Goal: Task Accomplishment & Management: Complete application form

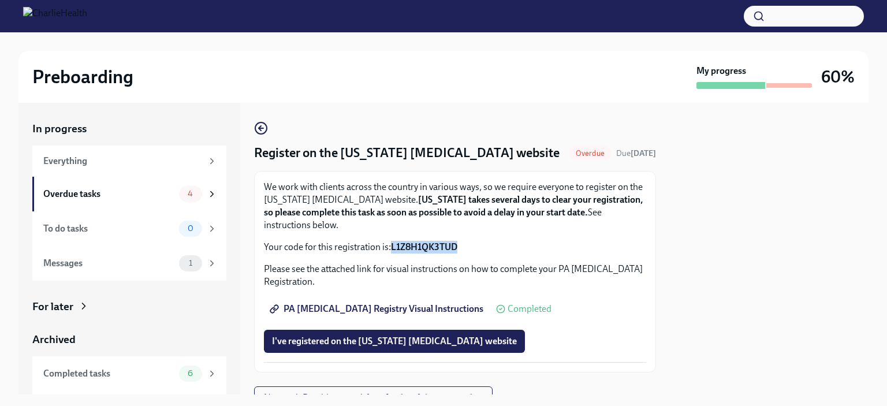
drag, startPoint x: 459, startPoint y: 242, endPoint x: 388, endPoint y: 243, distance: 71.0
click at [388, 243] on p "Your code for this registration is: L1Z8H1QK3TUD" at bounding box center [455, 247] width 382 height 13
copy p "L1Z8H1QK3TUD"
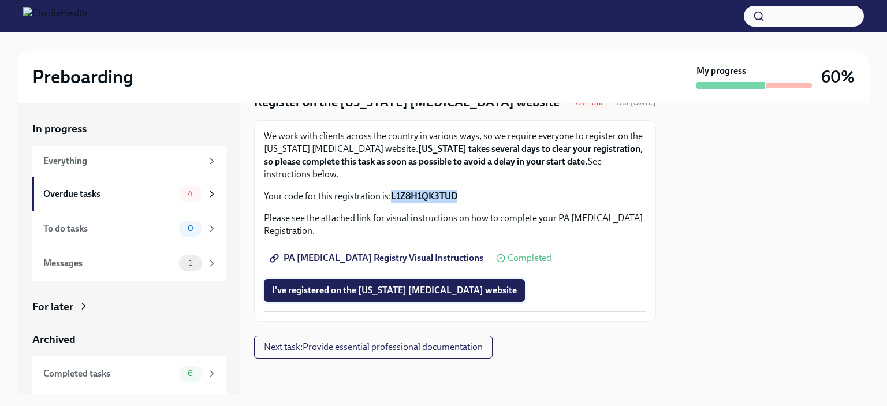
click at [432, 283] on button "I've registered on the [US_STATE] [MEDICAL_DATA] website" at bounding box center [394, 290] width 261 height 23
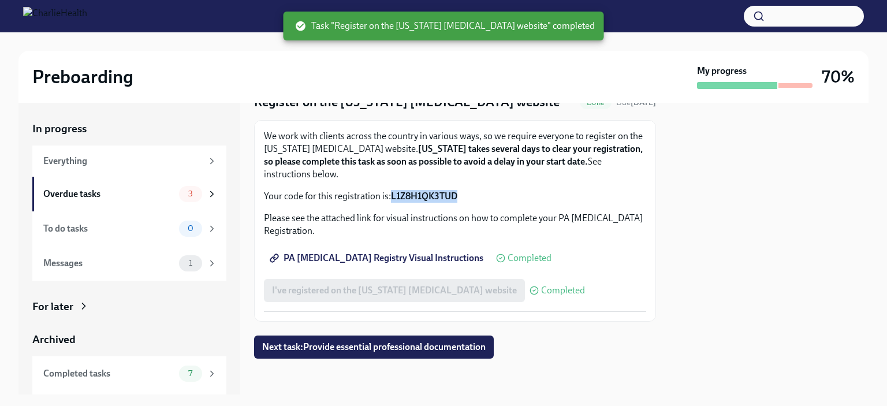
scroll to position [18, 0]
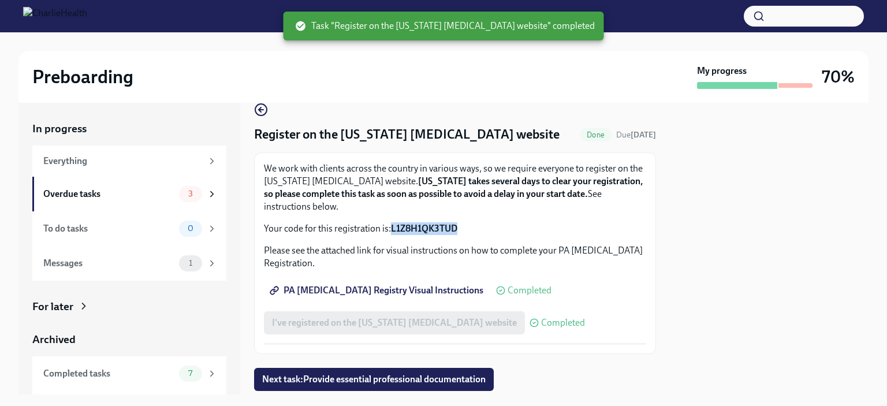
click at [409, 297] on link "PA [MEDICAL_DATA] Registry Visual Instructions" at bounding box center [377, 290] width 227 height 23
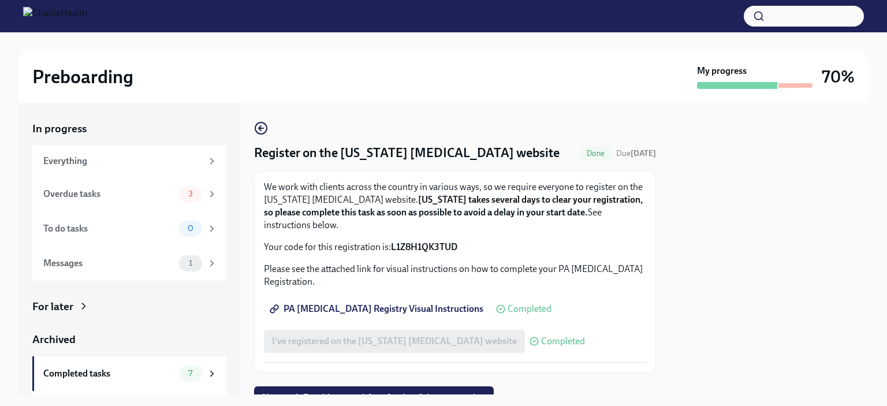
scroll to position [51, 0]
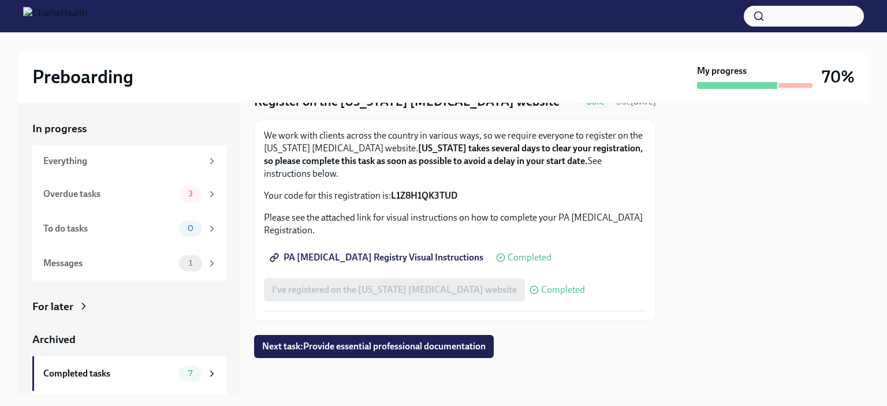
click at [351, 260] on span "PA [MEDICAL_DATA] Registry Visual Instructions" at bounding box center [377, 258] width 211 height 12
drag, startPoint x: 388, startPoint y: 194, endPoint x: 458, endPoint y: 199, distance: 70.6
click at [458, 199] on p "Your code for this registration is: L1Z8H1QK3TUD" at bounding box center [455, 195] width 382 height 13
click at [460, 196] on p "Your code for this registration is: L1Z8H1QK3TUD" at bounding box center [455, 195] width 382 height 13
drag, startPoint x: 458, startPoint y: 196, endPoint x: 392, endPoint y: 195, distance: 66.4
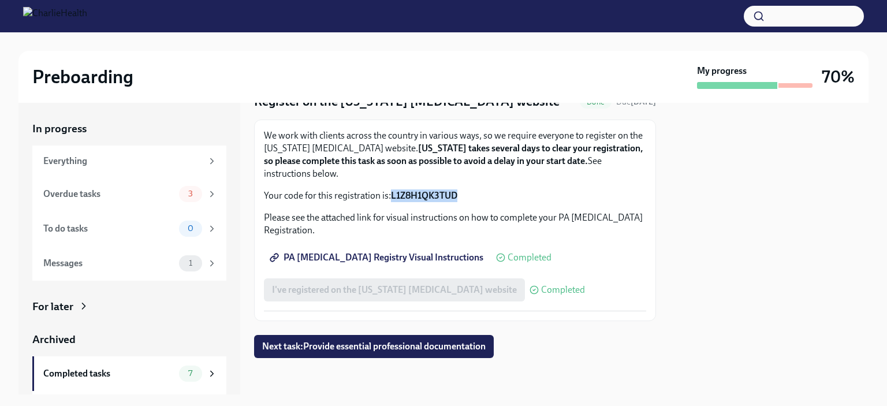
click at [392, 195] on p "Your code for this registration is: L1Z8H1QK3TUD" at bounding box center [455, 195] width 382 height 13
copy strong "L1Z8H1QK3TUD"
click at [143, 195] on div "Overdue tasks" at bounding box center [108, 194] width 131 height 13
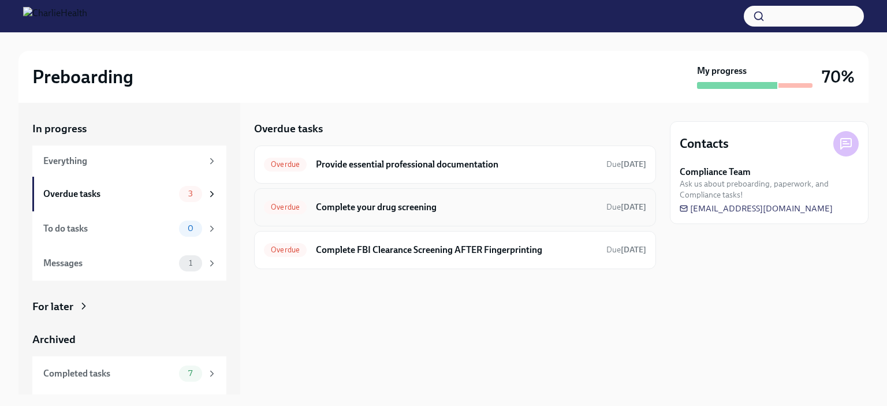
click at [370, 213] on div "Overdue Complete your drug screening Due [DATE]" at bounding box center [455, 207] width 382 height 18
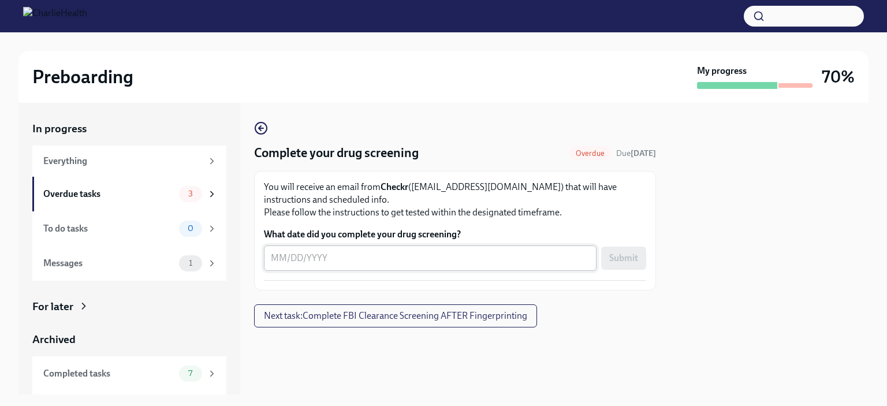
click at [339, 258] on textarea "What date did you complete your drug screening?" at bounding box center [430, 258] width 319 height 14
click at [398, 258] on textarea "What date did you complete your drug screening?" at bounding box center [430, 258] width 319 height 14
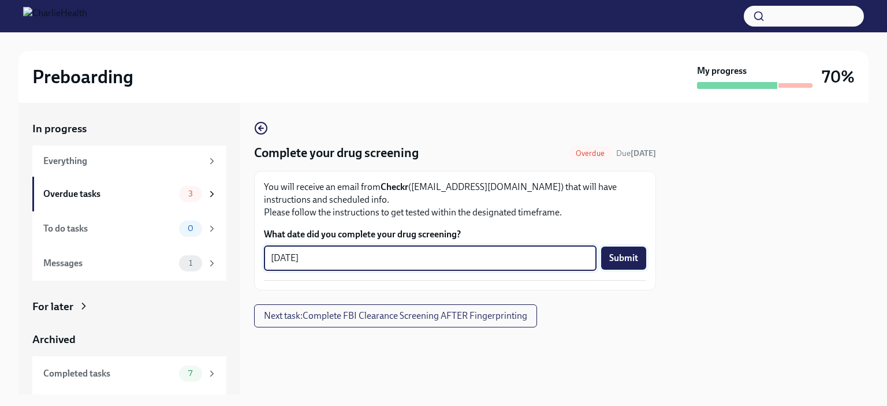
type textarea "[DATE]"
click at [626, 260] on span "Submit" at bounding box center [623, 258] width 29 height 12
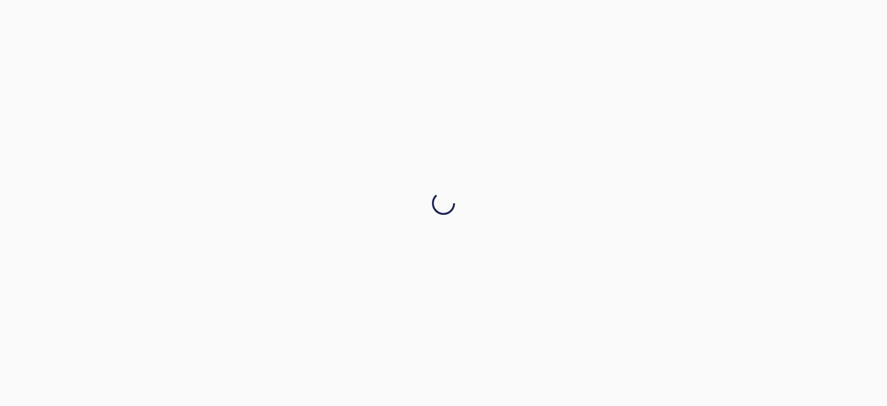
click at [569, 177] on div at bounding box center [443, 203] width 887 height 406
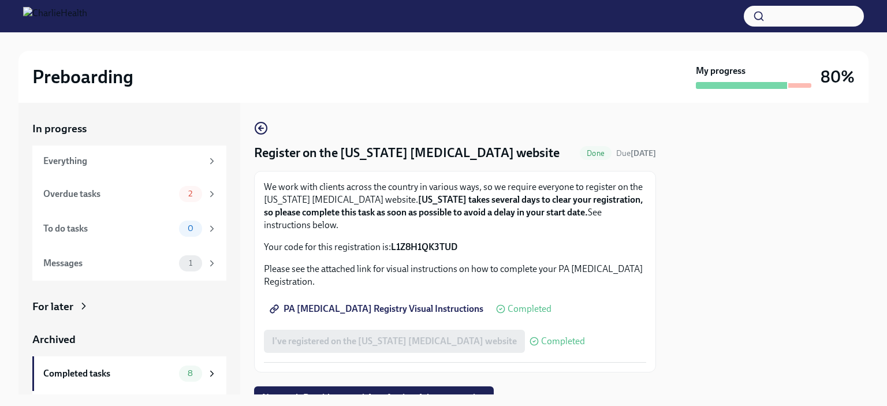
scroll to position [51, 0]
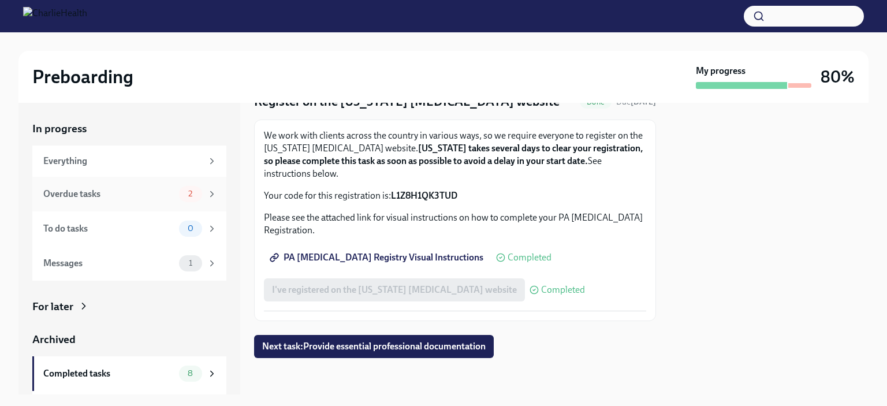
click at [115, 188] on div "Overdue tasks" at bounding box center [108, 194] width 131 height 13
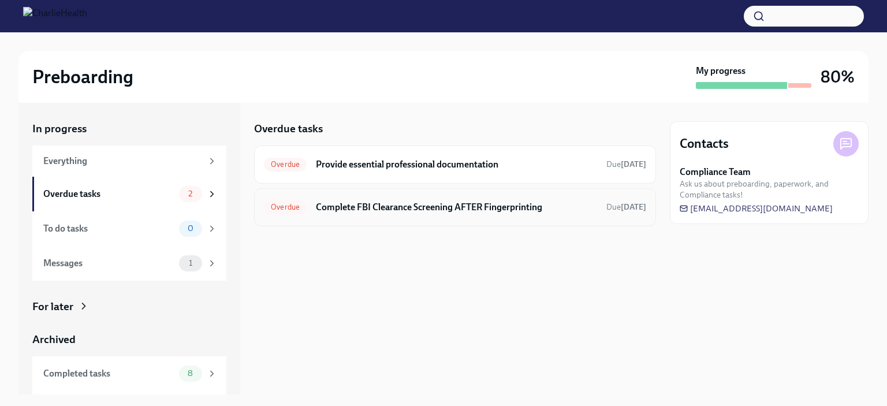
click at [370, 214] on div "Overdue Complete FBI Clearance Screening AFTER Fingerprinting Due 10 days ago" at bounding box center [455, 207] width 382 height 18
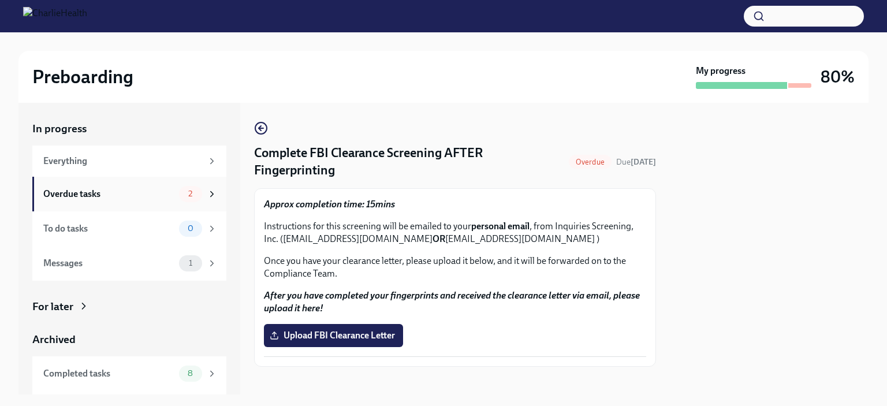
click at [106, 198] on div "Overdue tasks" at bounding box center [108, 194] width 131 height 13
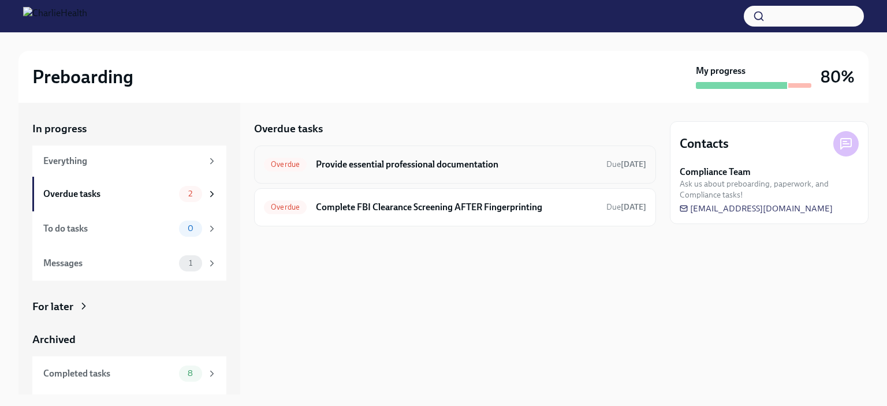
click at [330, 161] on h6 "Provide essential professional documentation" at bounding box center [456, 164] width 281 height 13
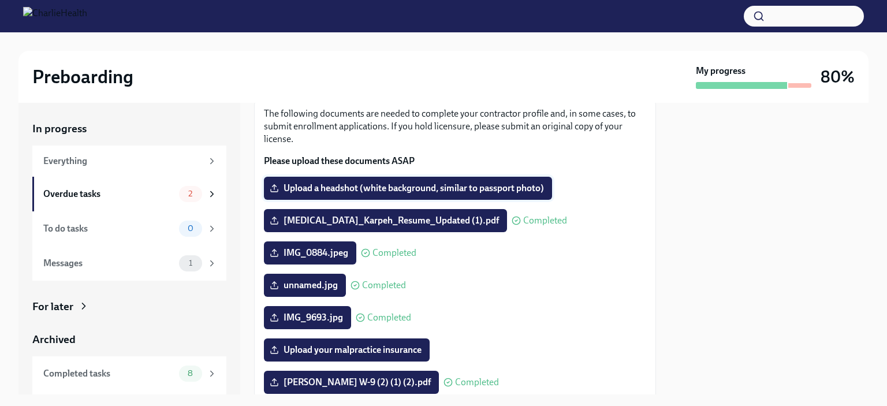
scroll to position [68, 0]
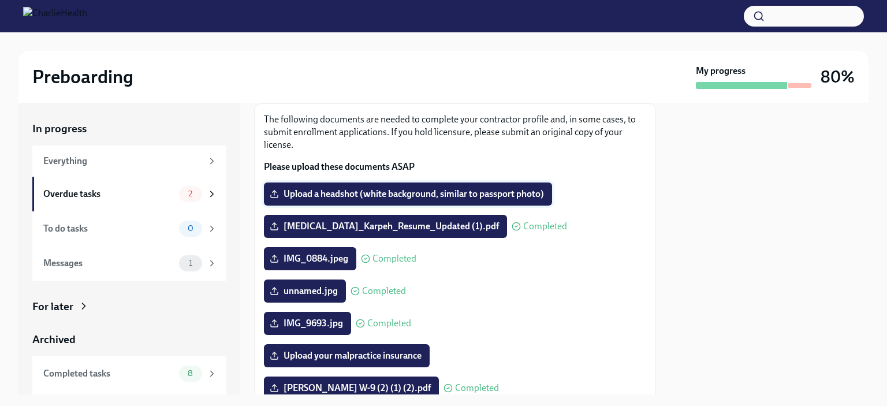
click at [329, 202] on label "Upload a headshot (white background, similar to passport photo)" at bounding box center [408, 193] width 288 height 23
click at [0, 0] on input "Upload a headshot (white background, similar to passport photo)" at bounding box center [0, 0] width 0 height 0
click at [157, 194] on div "Overdue tasks" at bounding box center [108, 194] width 131 height 13
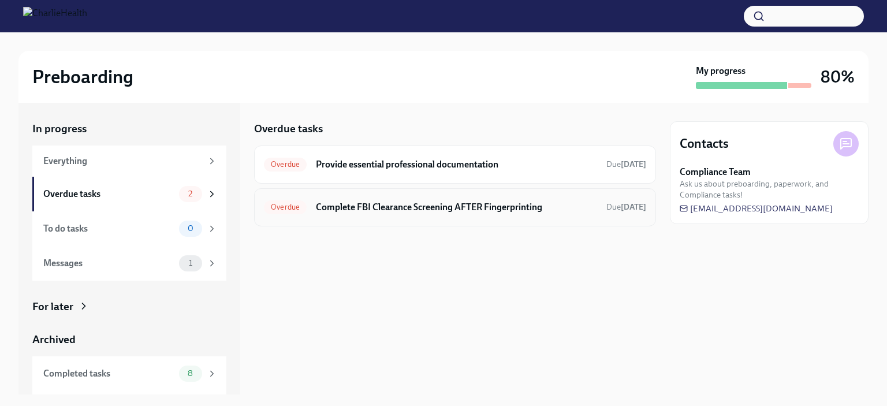
click at [380, 212] on h6 "Complete FBI Clearance Screening AFTER Fingerprinting" at bounding box center [456, 207] width 281 height 13
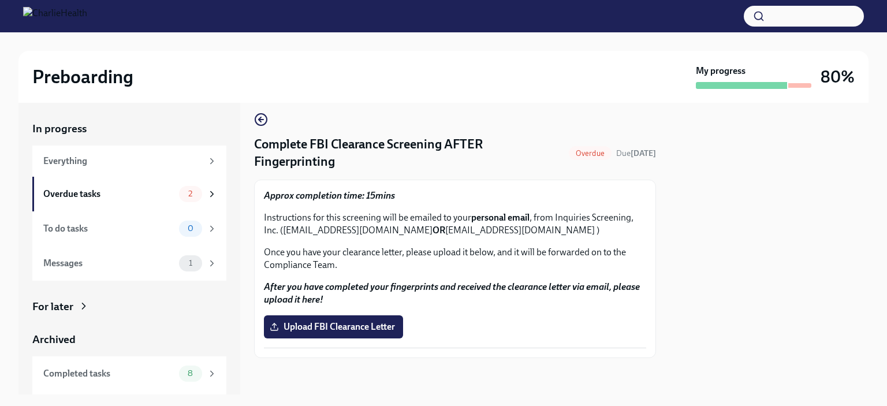
click at [70, 20] on img at bounding box center [55, 16] width 64 height 18
click at [47, 25] on img at bounding box center [55, 16] width 64 height 18
